Goal: Navigation & Orientation: Understand site structure

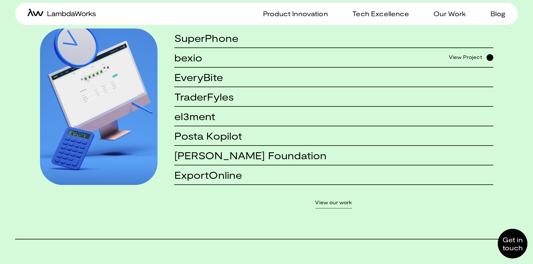
scroll to position [503, 0]
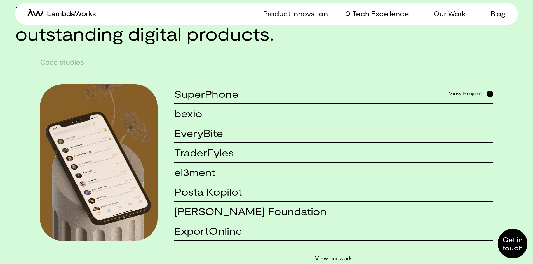
click at [373, 16] on p "Tech Excellence" at bounding box center [380, 14] width 56 height 8
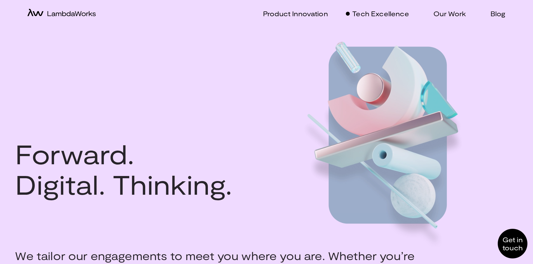
click at [438, 18] on div "Product Innovation Tech Excellence Our Work Blog" at bounding box center [388, 14] width 245 height 22
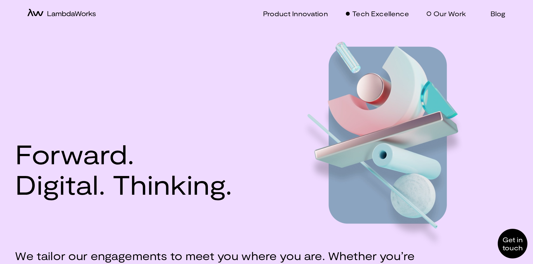
click at [439, 16] on p "Our Work" at bounding box center [449, 14] width 32 height 8
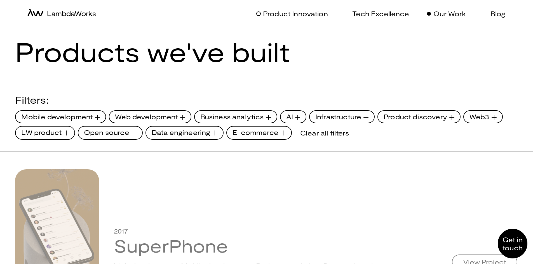
click at [293, 17] on p "Product Innovation" at bounding box center [295, 14] width 65 height 8
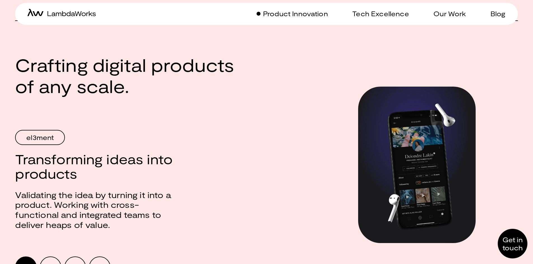
scroll to position [503, 0]
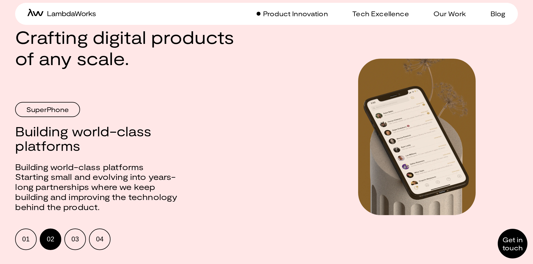
click at [86, 17] on link "home-icon" at bounding box center [61, 14] width 68 height 10
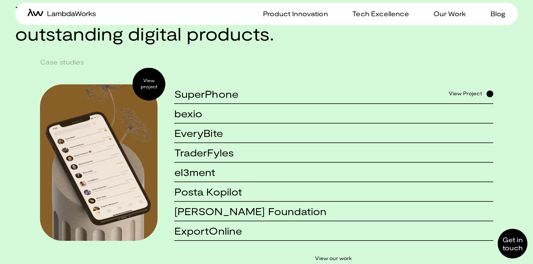
scroll to position [559, 0]
